Goal: Find specific page/section: Find specific page/section

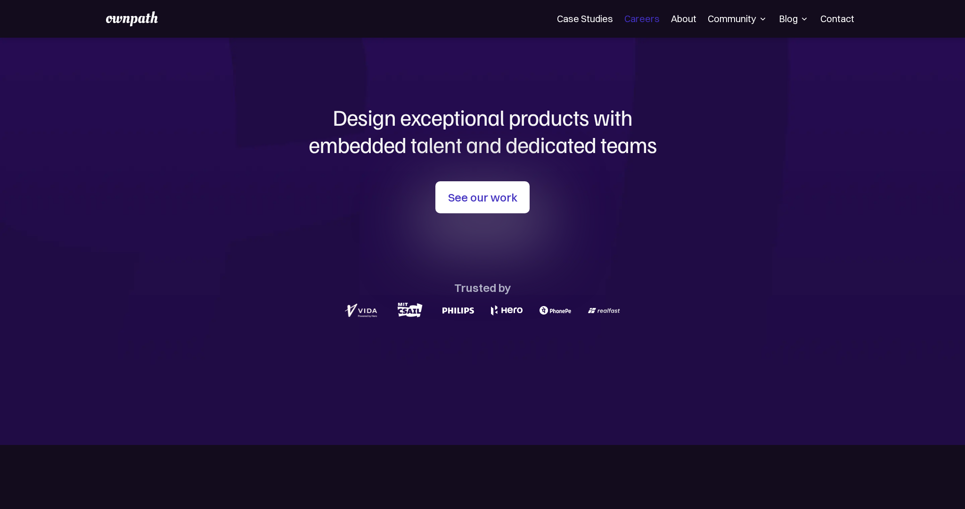
click at [633, 21] on link "Careers" at bounding box center [641, 18] width 35 height 11
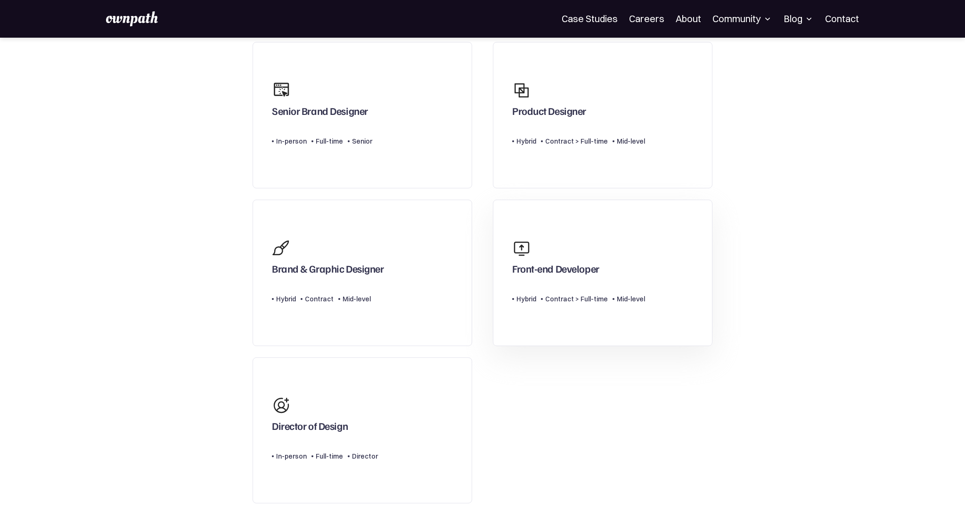
scroll to position [191, 0]
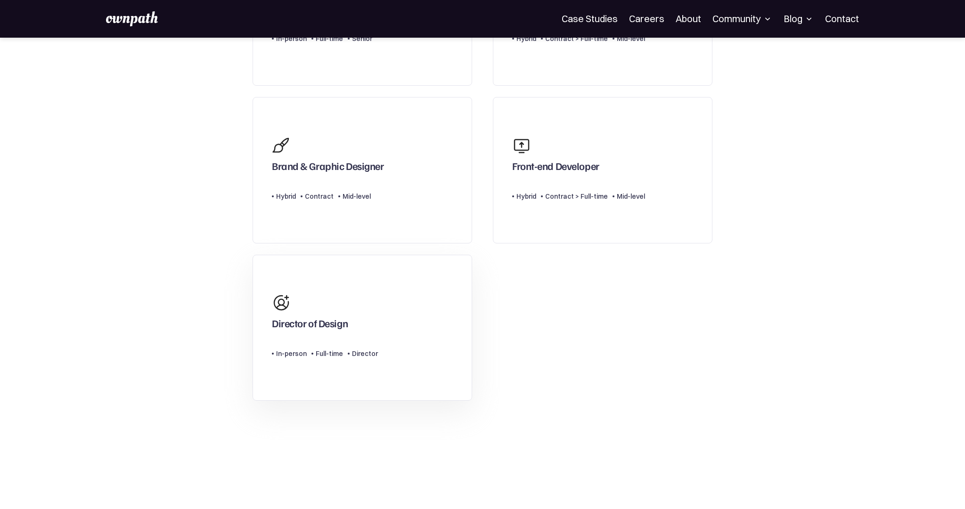
click at [367, 318] on div "Director of Design" at bounding box center [325, 311] width 106 height 45
